Goal: Transaction & Acquisition: Book appointment/travel/reservation

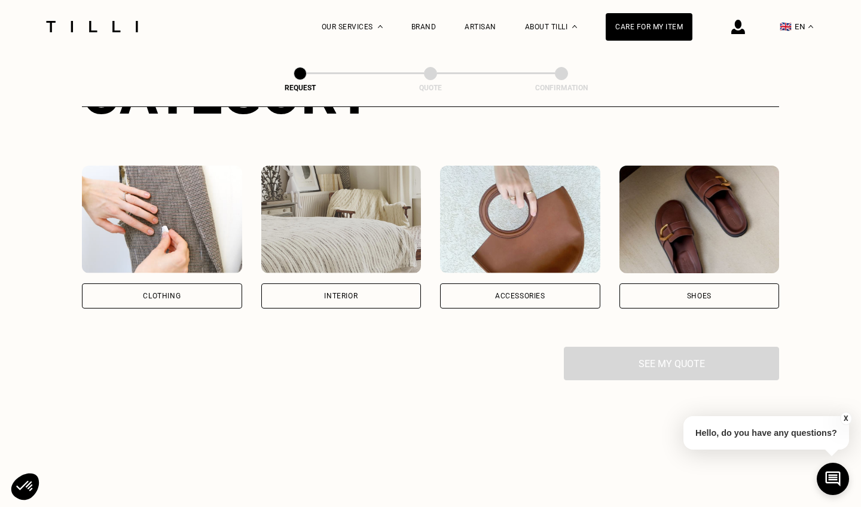
scroll to position [177, 0]
click at [203, 288] on div "Clothing" at bounding box center [162, 295] width 160 height 25
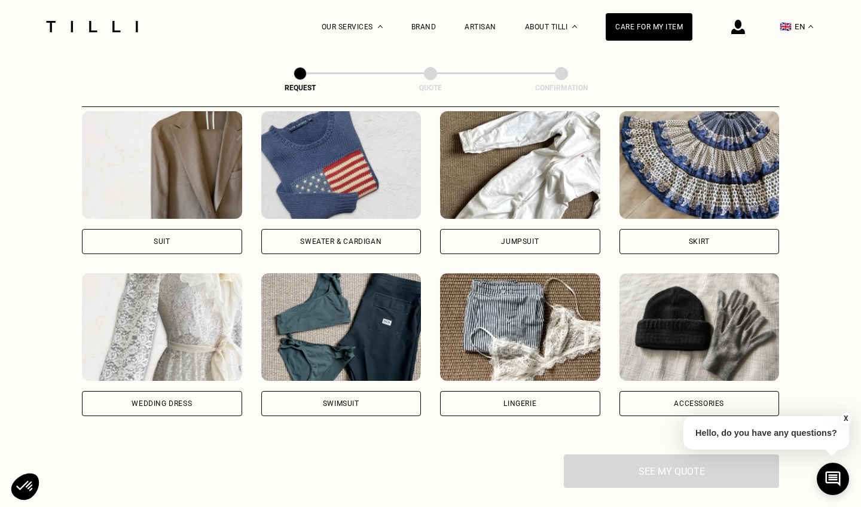
scroll to position [713, 0]
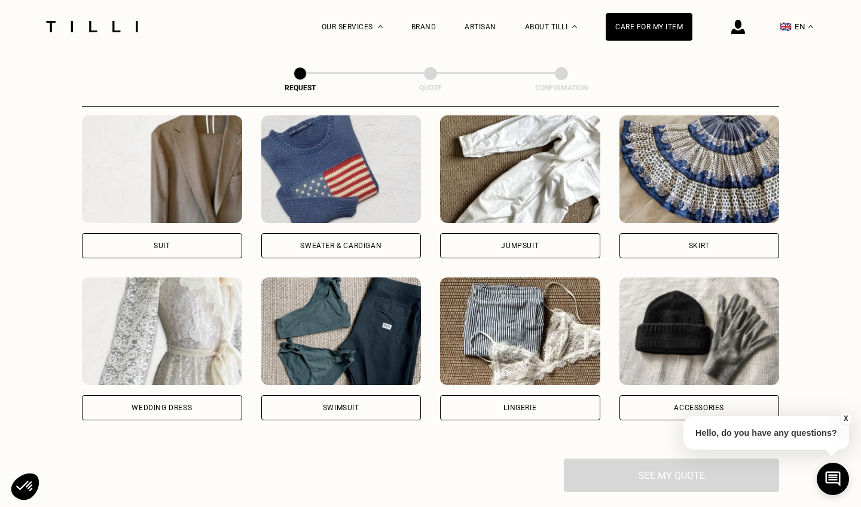
click at [195, 245] on div "Suit" at bounding box center [162, 245] width 160 height 25
select select "FR"
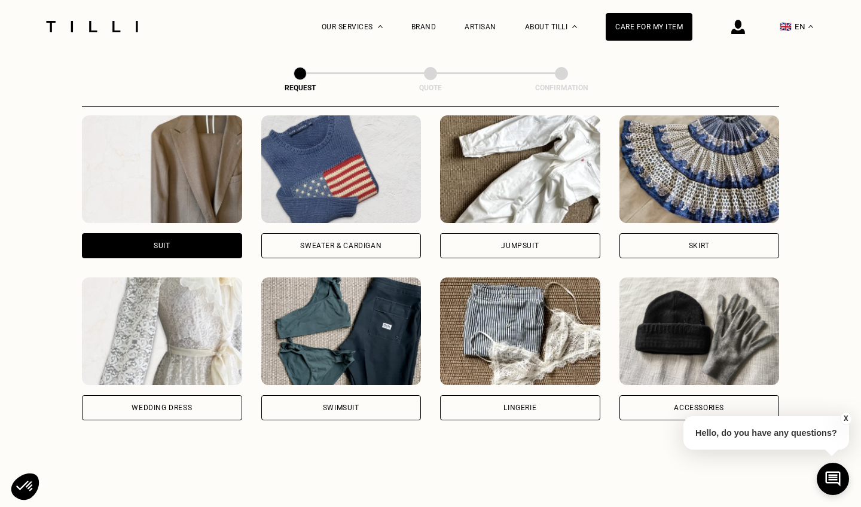
scroll to position [1038, 0]
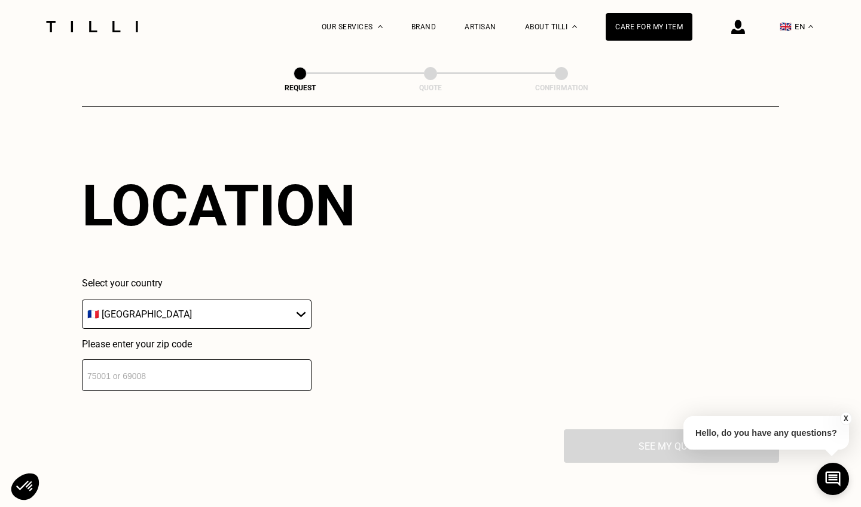
scroll to position [1773, 0]
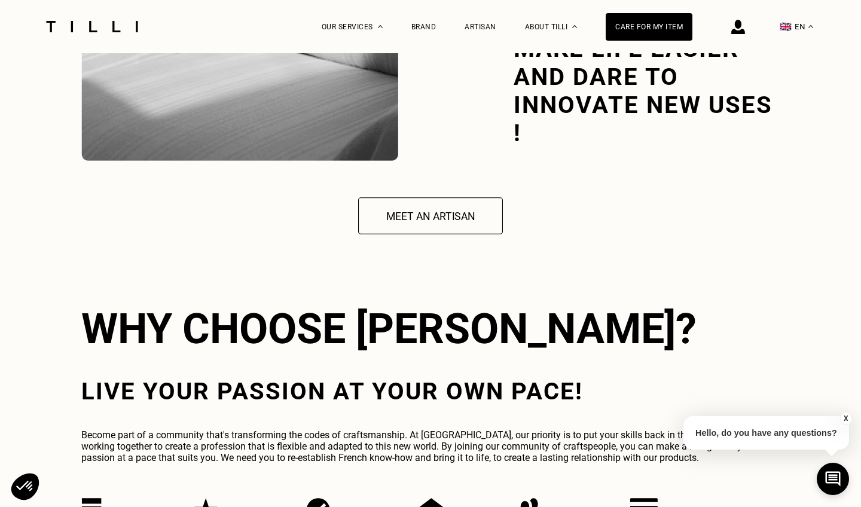
click at [411, 213] on button "Meet an artisan" at bounding box center [430, 216] width 145 height 37
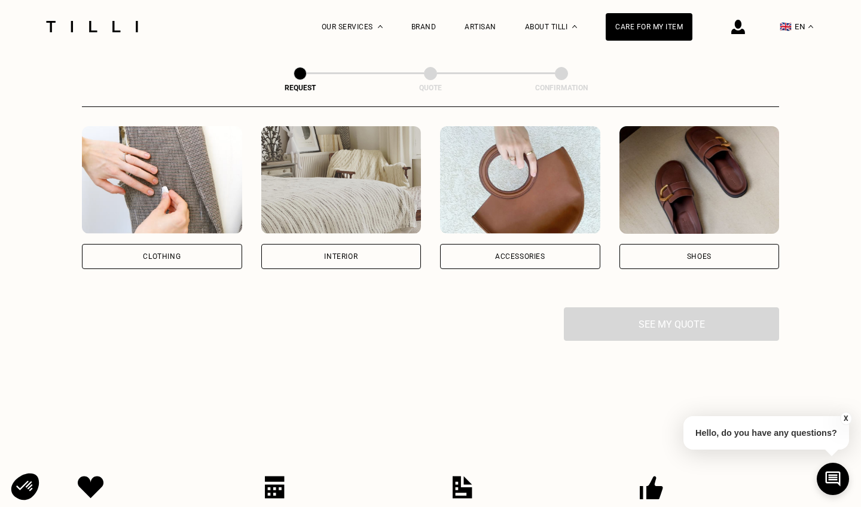
scroll to position [215, 0]
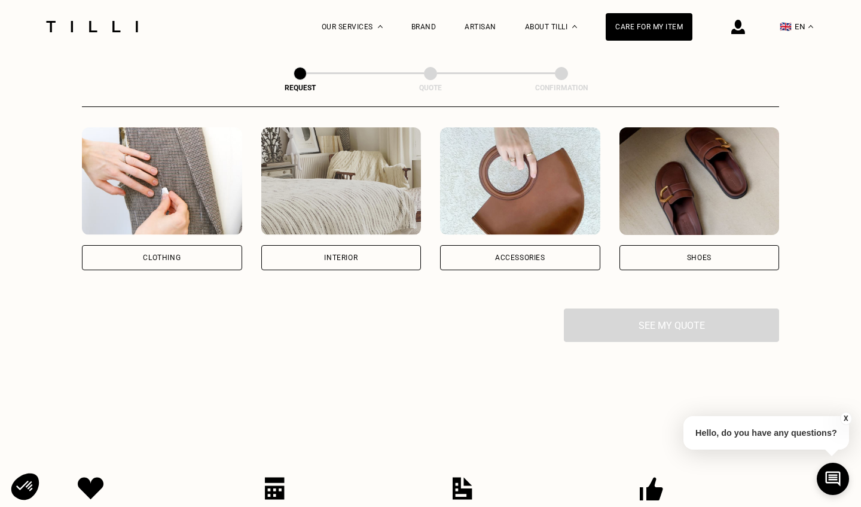
click at [220, 259] on div "Clothing" at bounding box center [162, 257] width 160 height 25
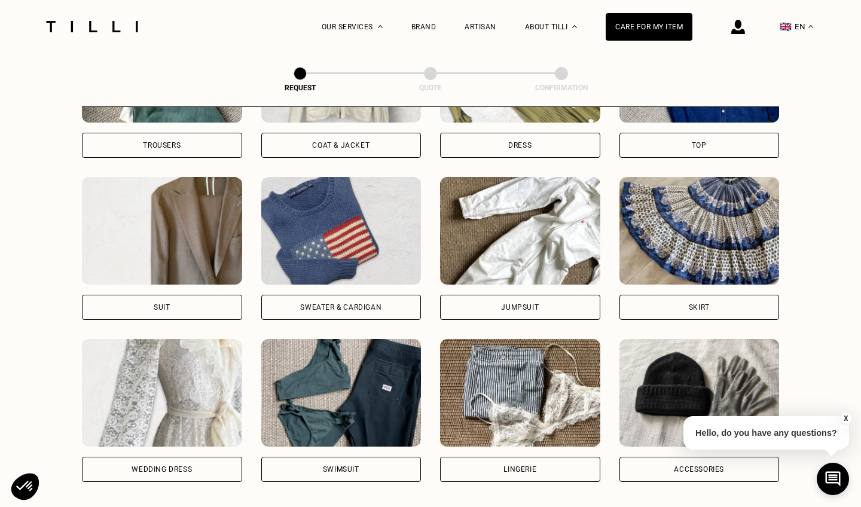
scroll to position [654, 0]
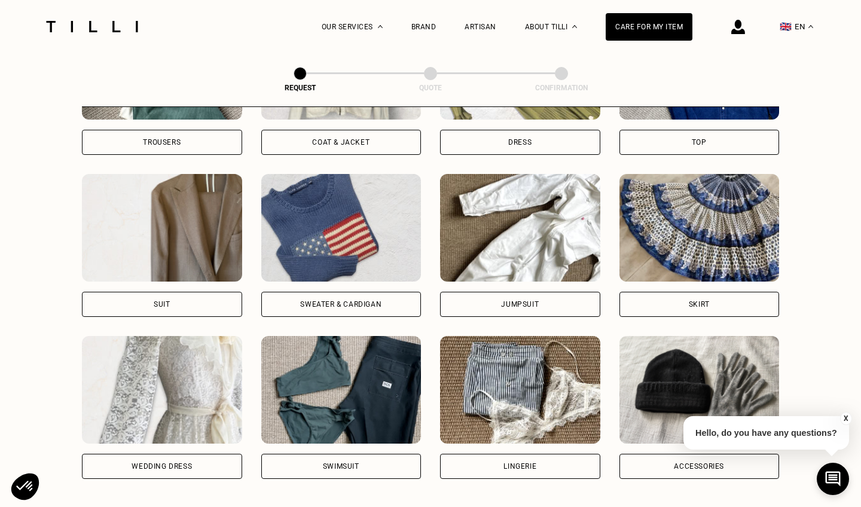
click at [337, 302] on div "Sweater & cardigan" at bounding box center [340, 304] width 81 height 7
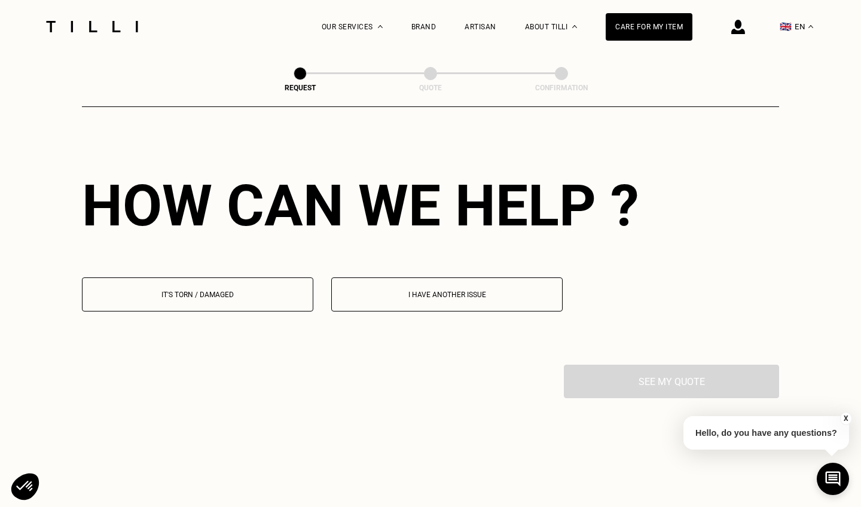
click at [273, 299] on button "It's torn / damaged" at bounding box center [197, 294] width 231 height 34
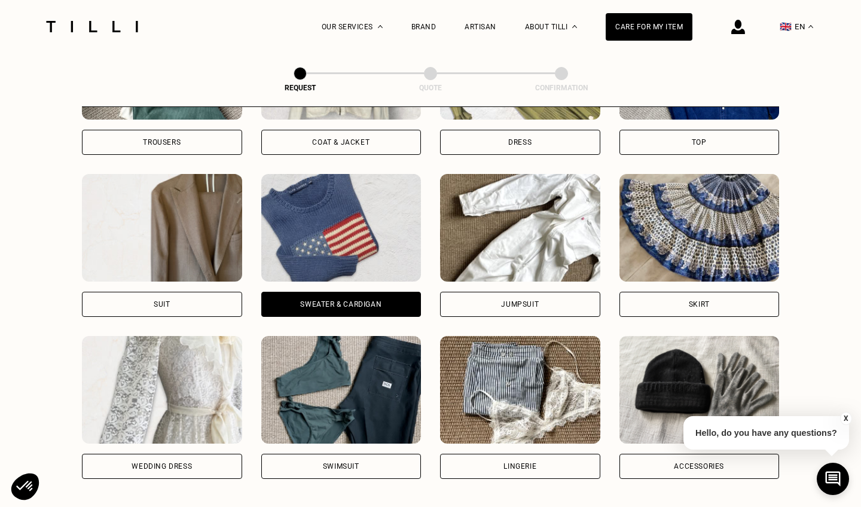
scroll to position [503, 0]
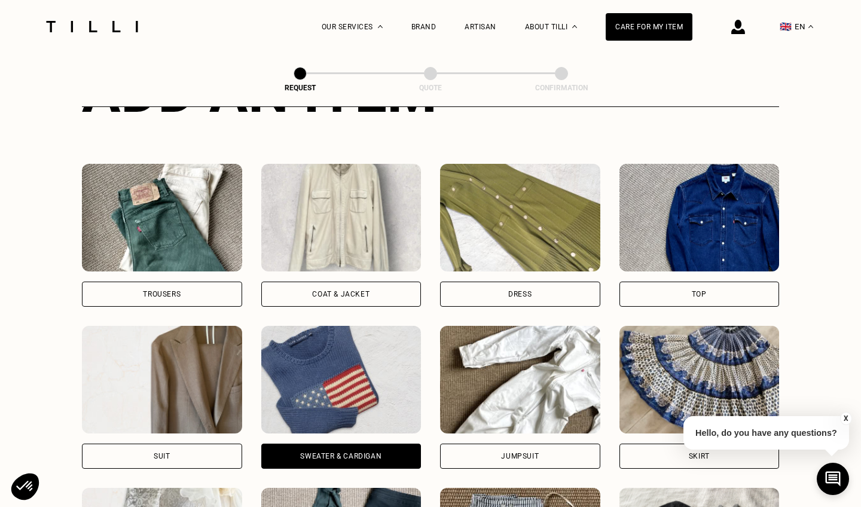
scroll to position [1773, 0]
